Goal: Complete application form

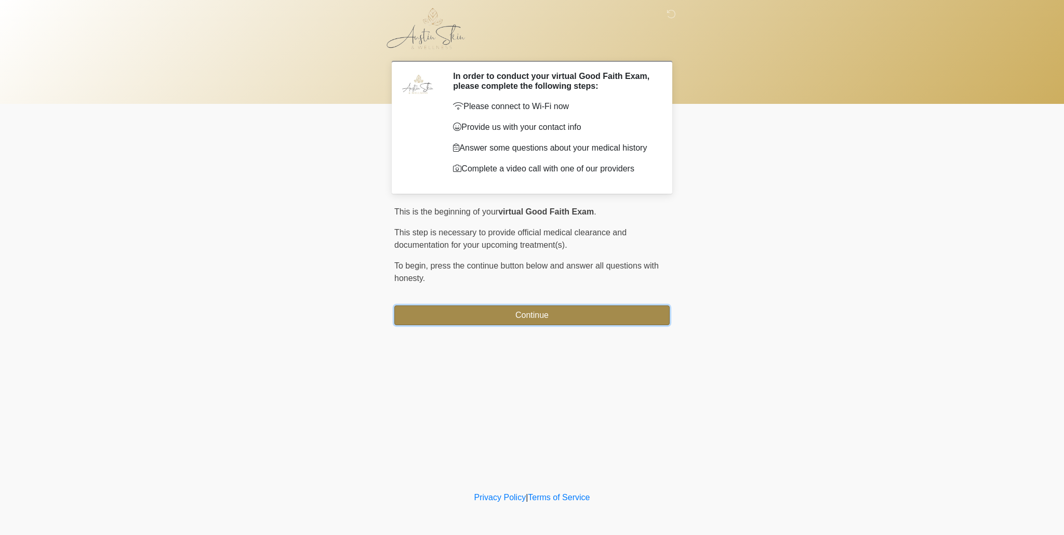
click at [531, 322] on button "Continue" at bounding box center [531, 316] width 275 height 20
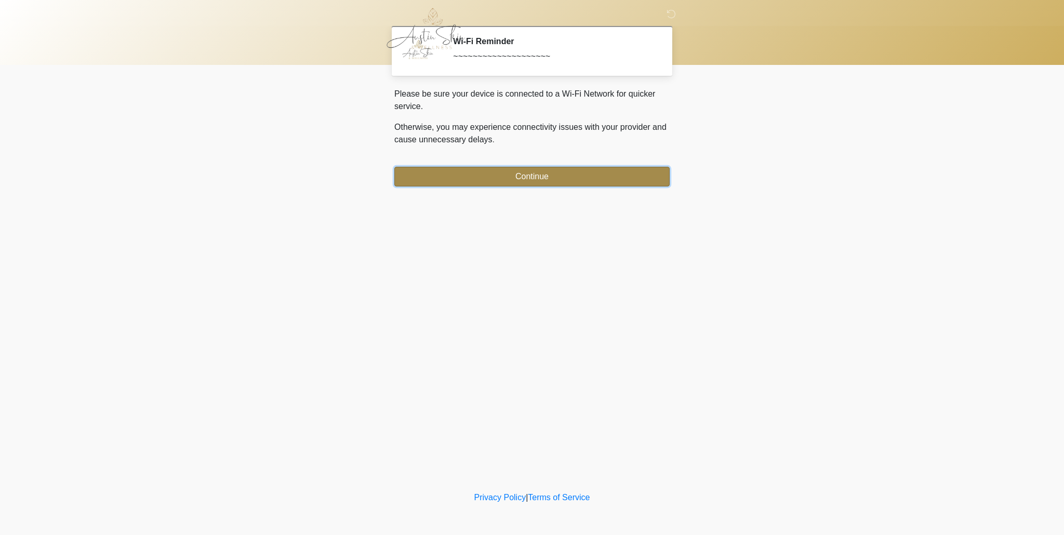
drag, startPoint x: 498, startPoint y: 169, endPoint x: 505, endPoint y: 183, distance: 15.8
click at [498, 169] on button "Continue" at bounding box center [531, 177] width 275 height 20
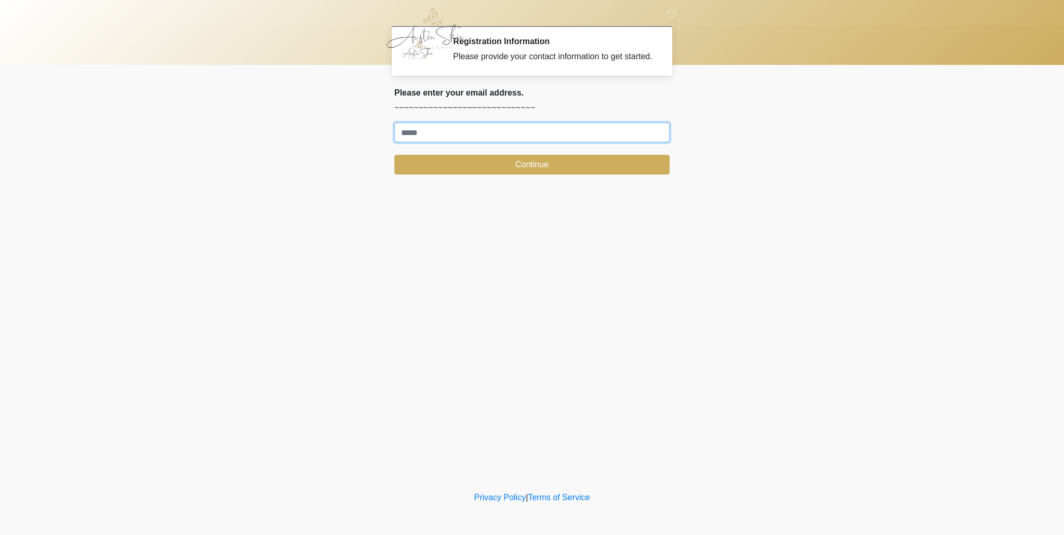
click at [501, 142] on input "Where should we email your treatment plan?" at bounding box center [531, 133] width 275 height 20
type input "**********"
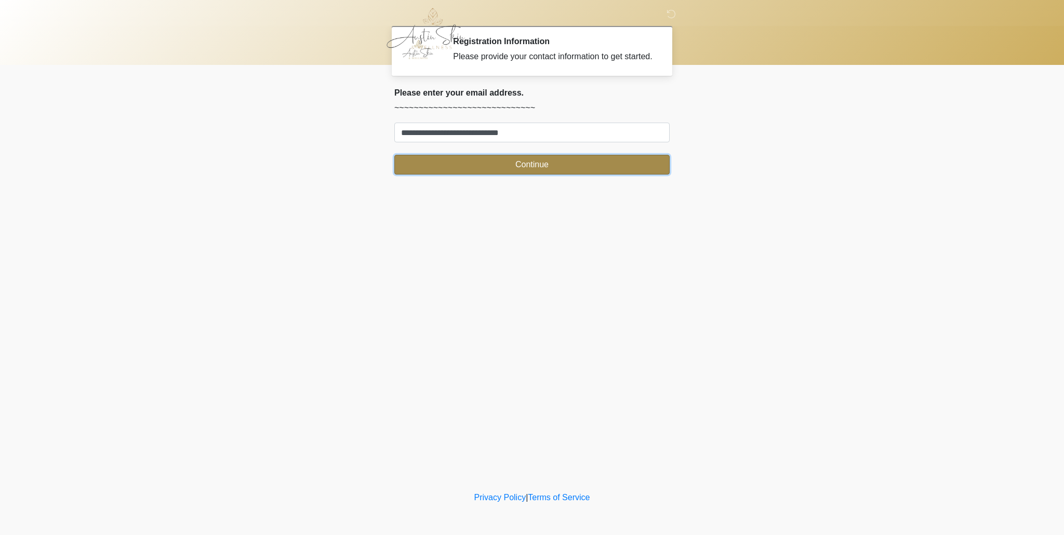
click at [546, 174] on button "Continue" at bounding box center [531, 165] width 275 height 20
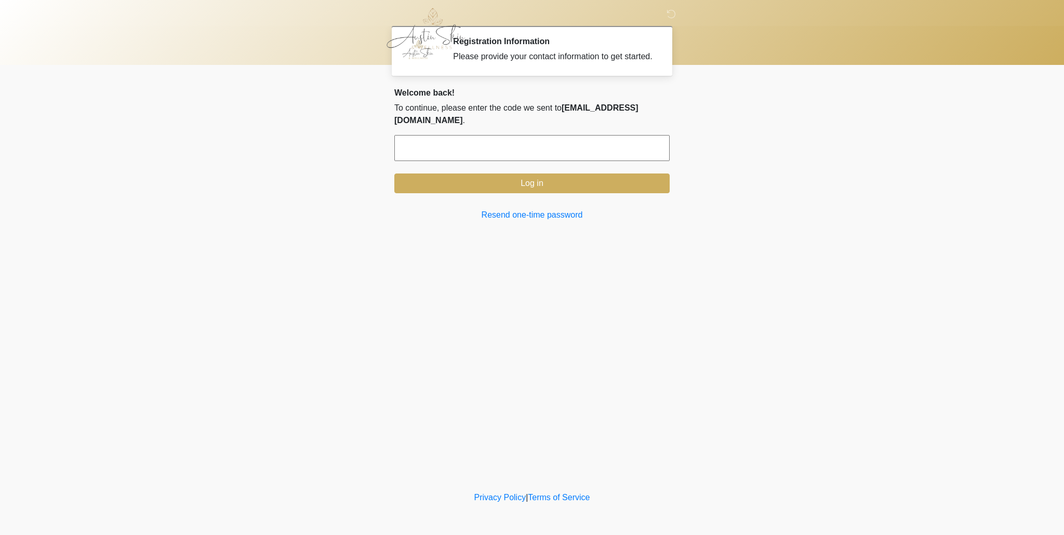
click at [523, 161] on input "text" at bounding box center [531, 148] width 275 height 26
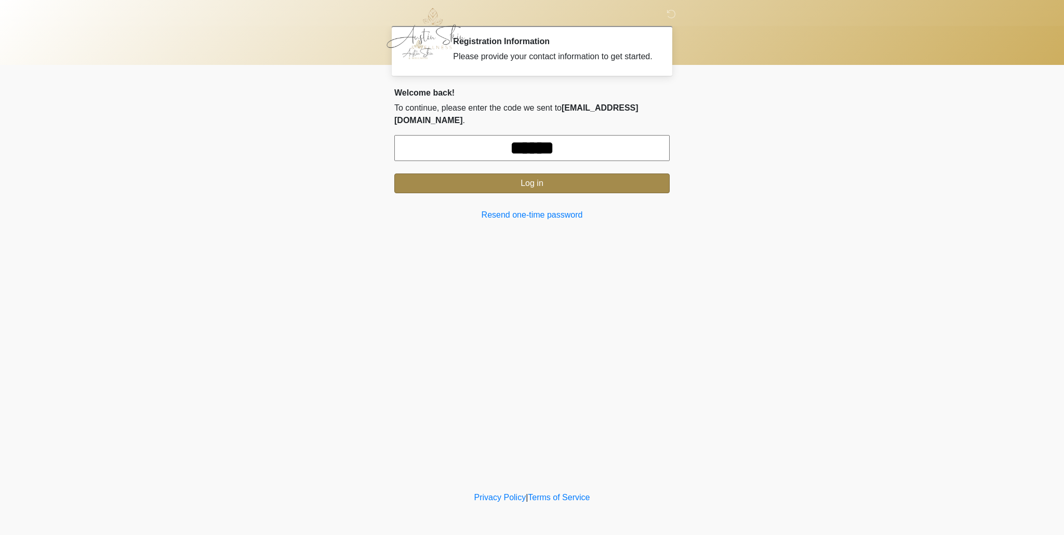
type input "******"
click at [558, 193] on button "Log in" at bounding box center [531, 184] width 275 height 20
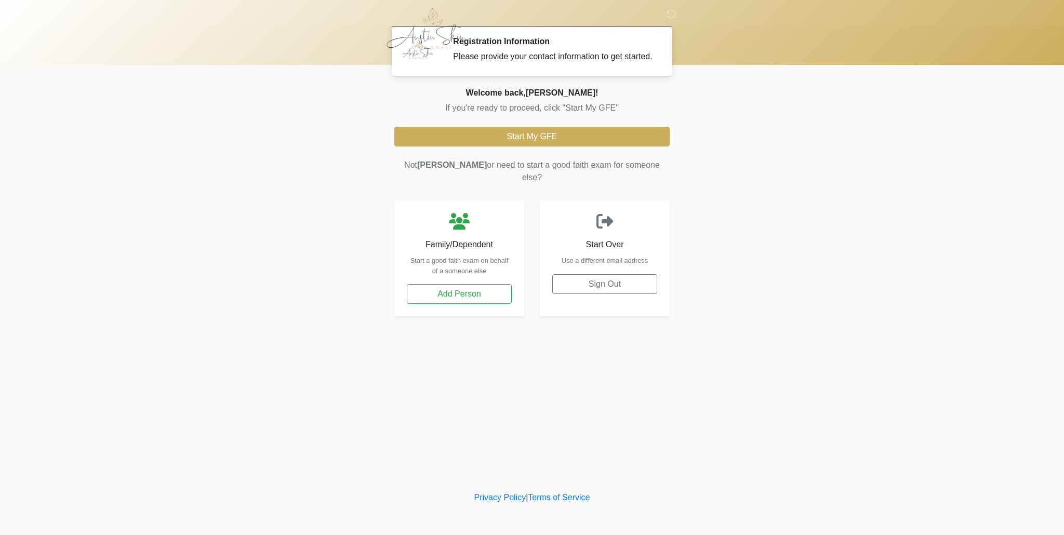
click at [543, 58] on div "Please provide your contact information to get started." at bounding box center [553, 56] width 201 height 12
click at [669, 14] on icon at bounding box center [671, 13] width 9 height 9
